Goal: Find specific page/section: Find specific page/section

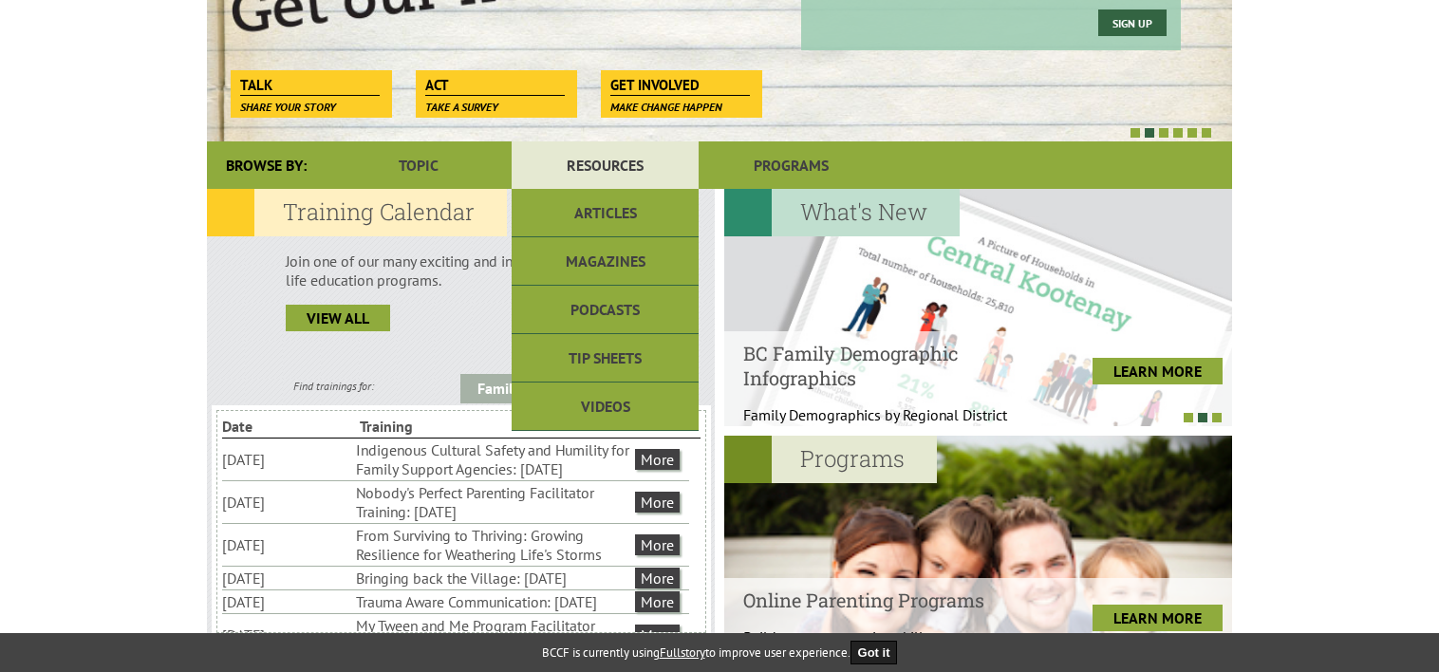
scroll to position [380, 0]
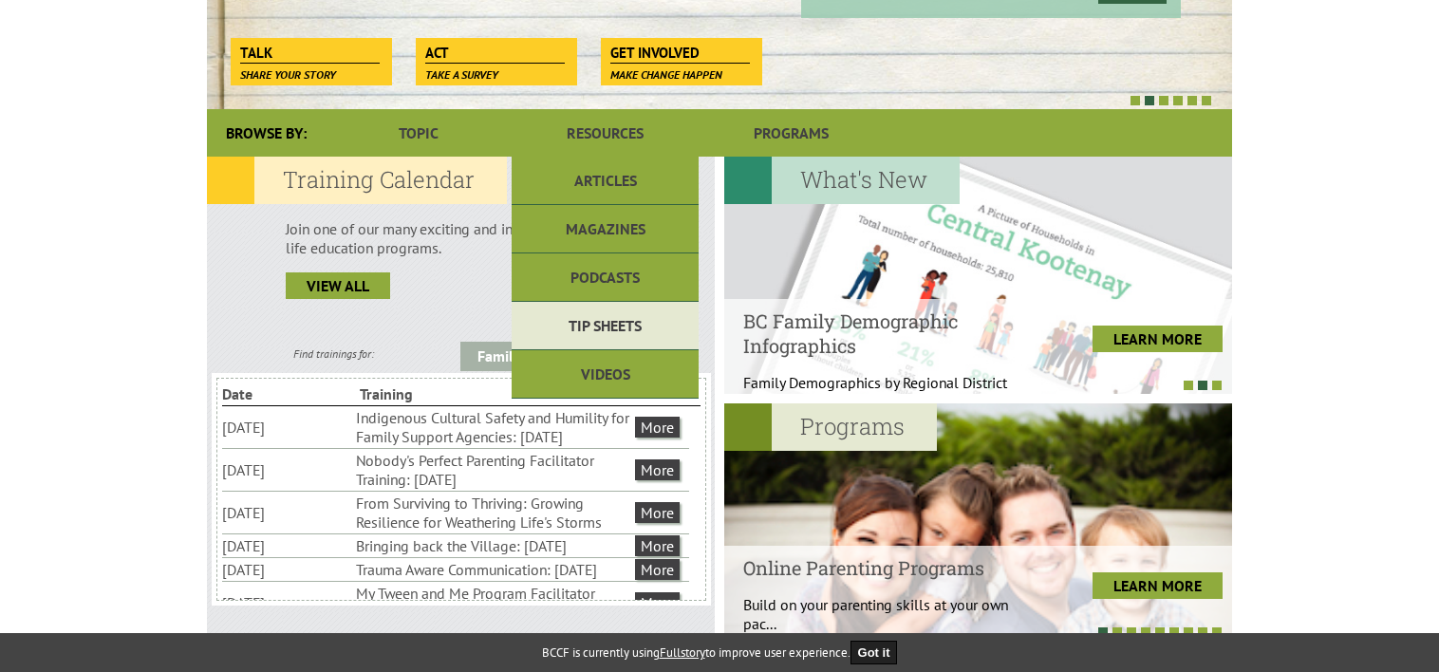
click at [594, 323] on link "Tip Sheets" at bounding box center [605, 326] width 186 height 48
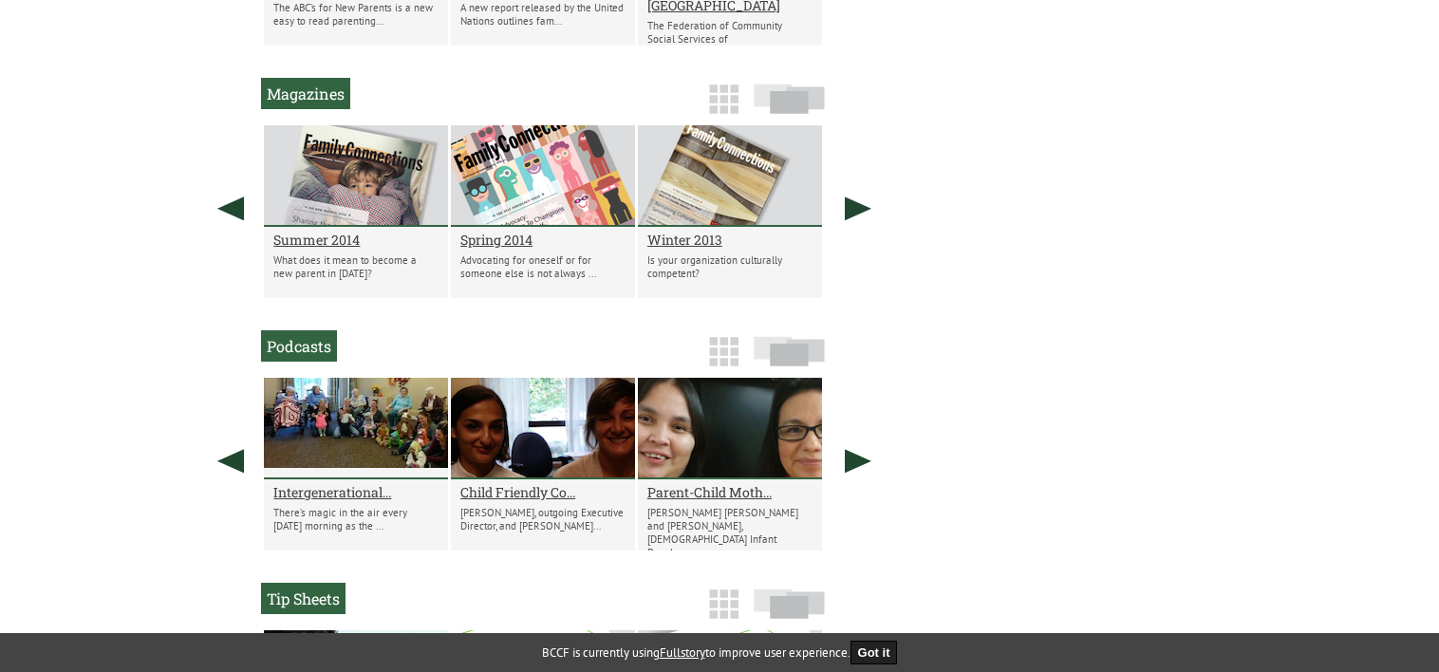
scroll to position [1618, 0]
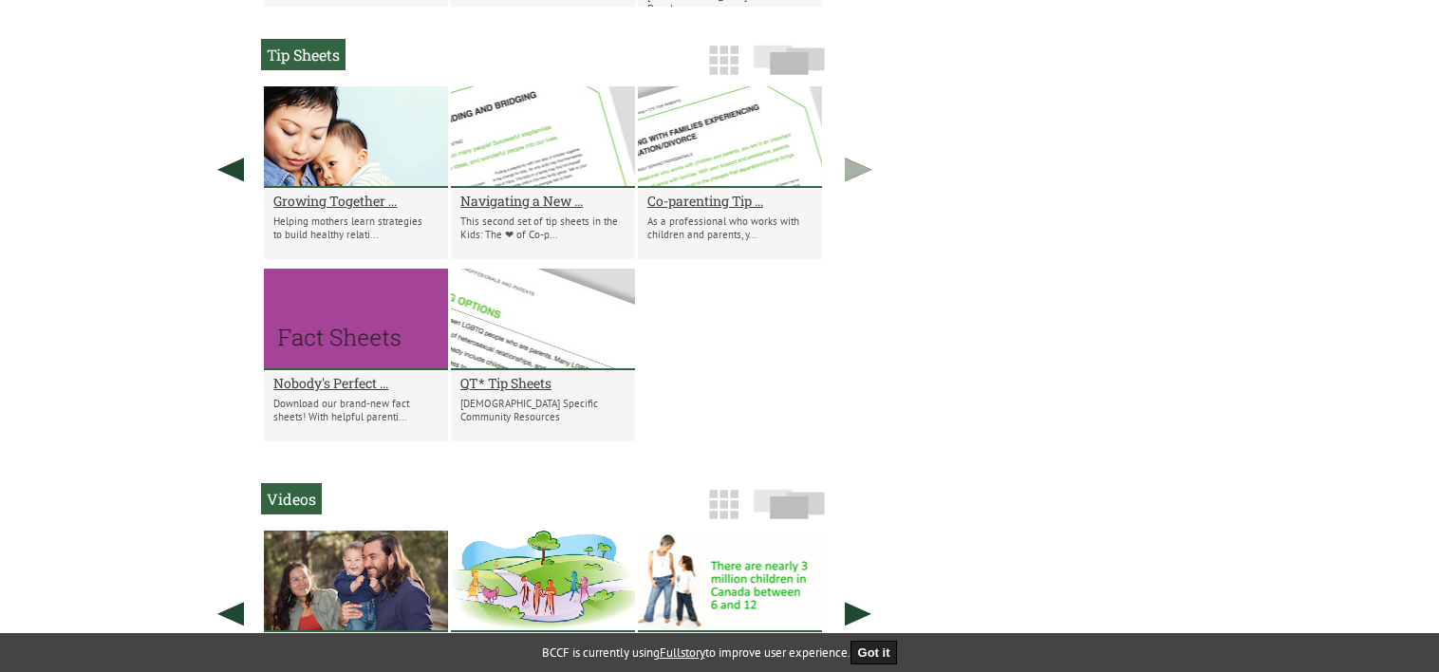
click at [850, 178] on link at bounding box center [857, 169] width 47 height 166
click at [241, 175] on link at bounding box center [230, 169] width 47 height 166
click at [225, 169] on link at bounding box center [230, 169] width 47 height 166
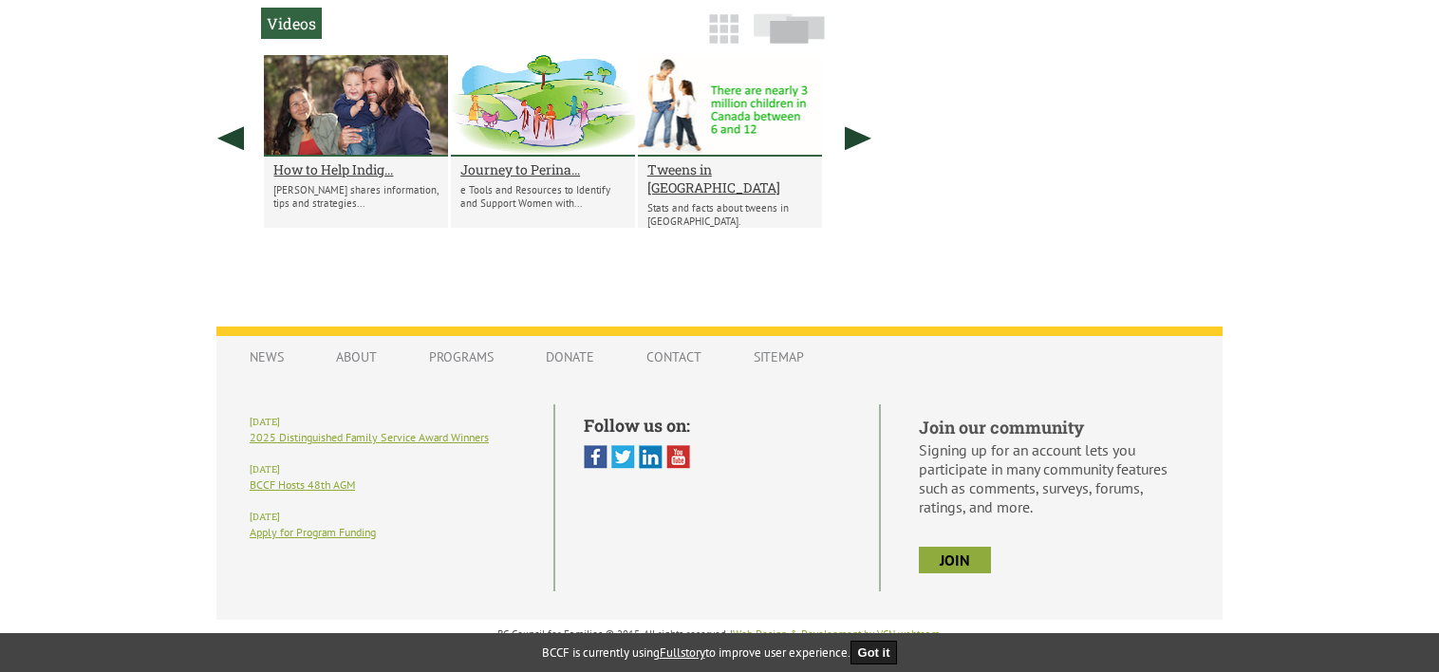
scroll to position [2102, 0]
